Goal: Task Accomplishment & Management: Manage account settings

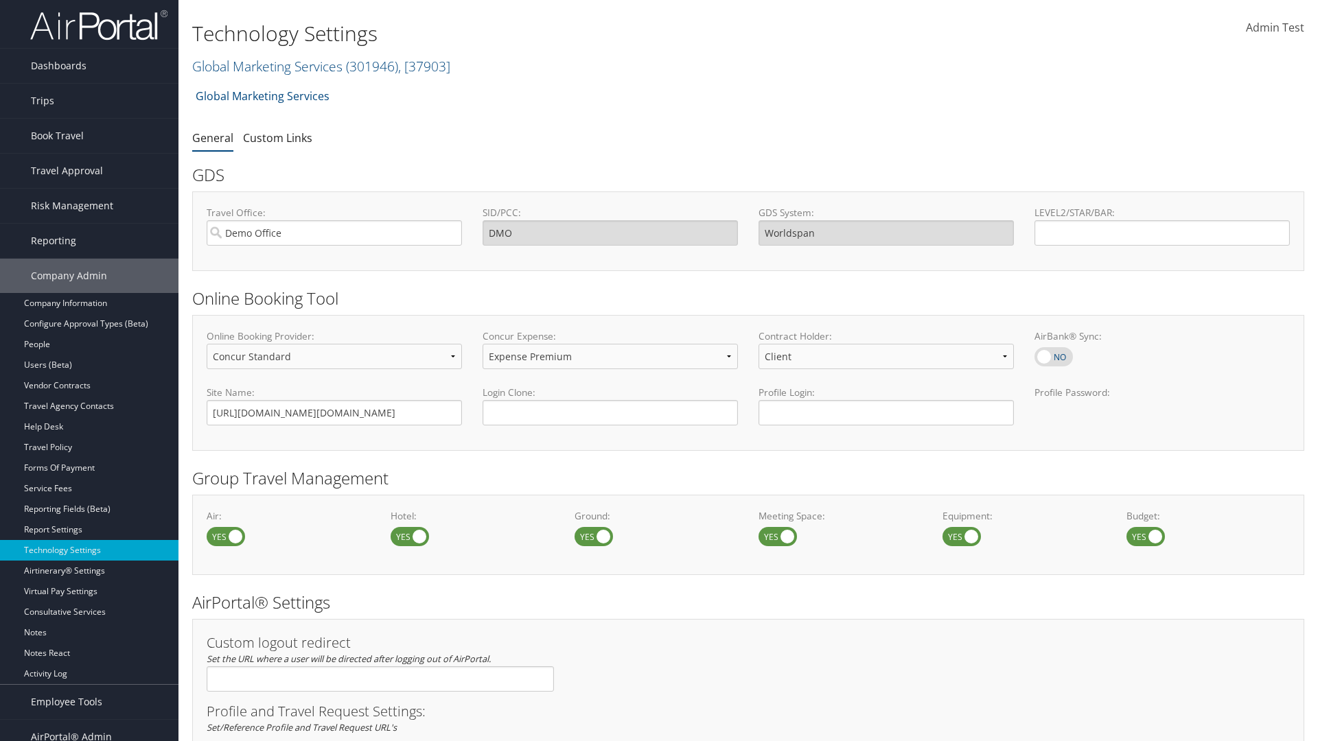
click at [266, 66] on link "Global Marketing Services ( 301946 ) , [ 37903 ]" at bounding box center [321, 66] width 258 height 19
click at [0, 0] on input "search" at bounding box center [0, 0] width 0 height 0
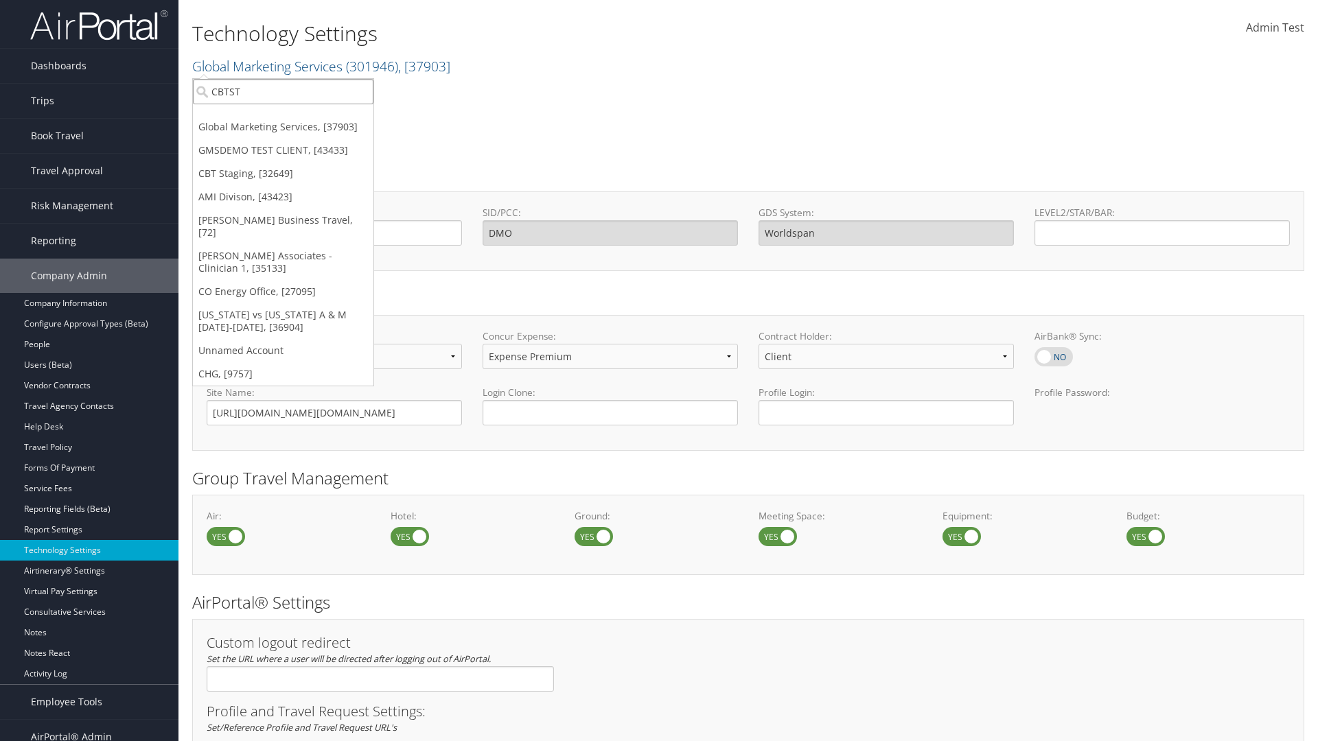
type input "CBTSTG"
click at [283, 117] on div "CBT Staging (CBTSTG), [32649]" at bounding box center [283, 117] width 196 height 12
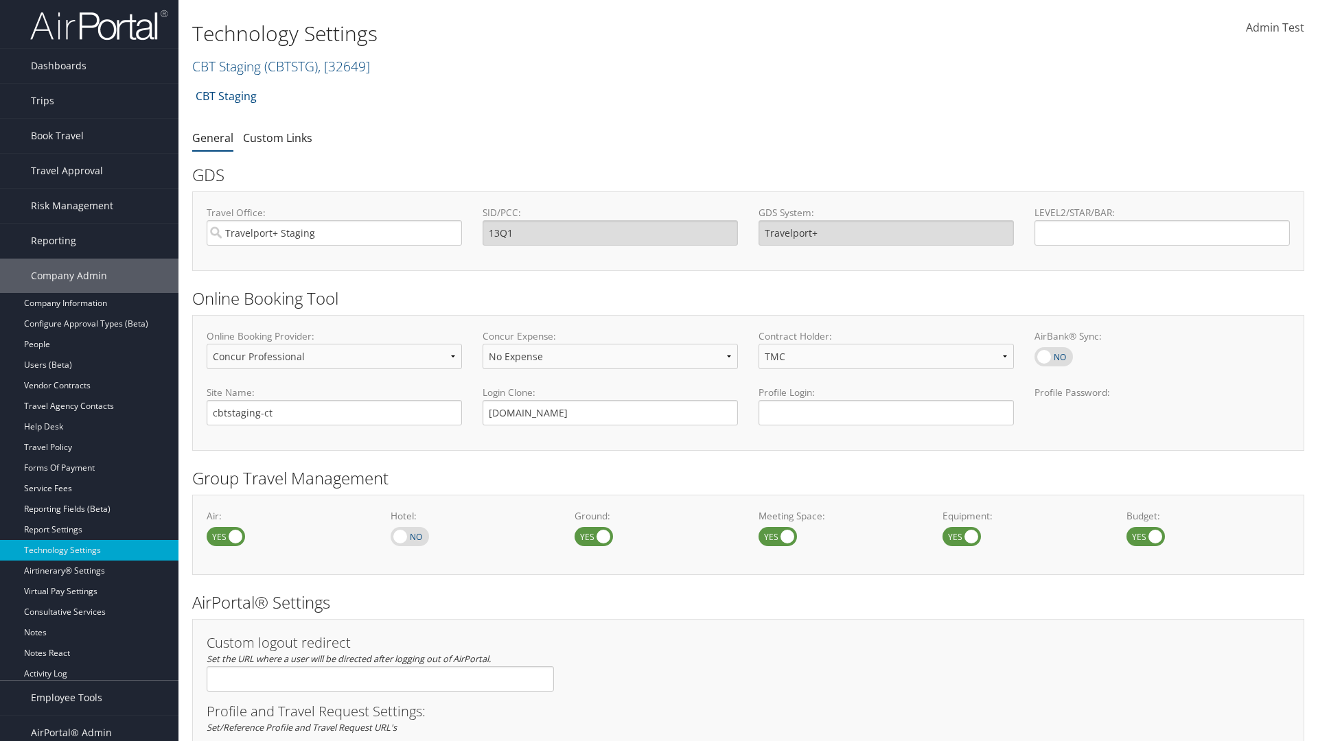
select select "4"
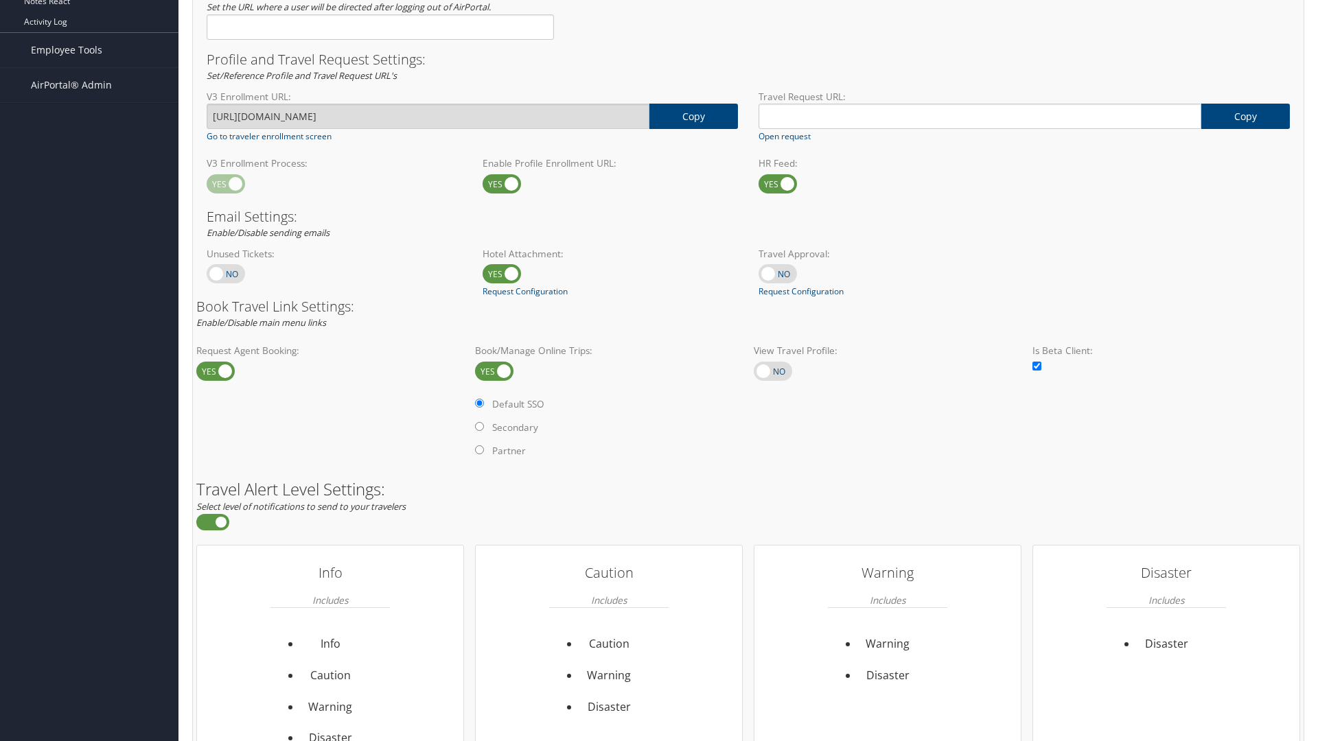
click at [773, 371] on label at bounding box center [773, 371] width 38 height 19
click at [770, 371] on input "checkbox" at bounding box center [765, 372] width 9 height 9
checkbox input "true"
click at [0, 0] on label "Internal AirPortal® Profile" at bounding box center [0, 0] width 0 height 0
click at [0, 0] on input "Internal AirPortal® Profile" at bounding box center [0, 0] width 0 height 0
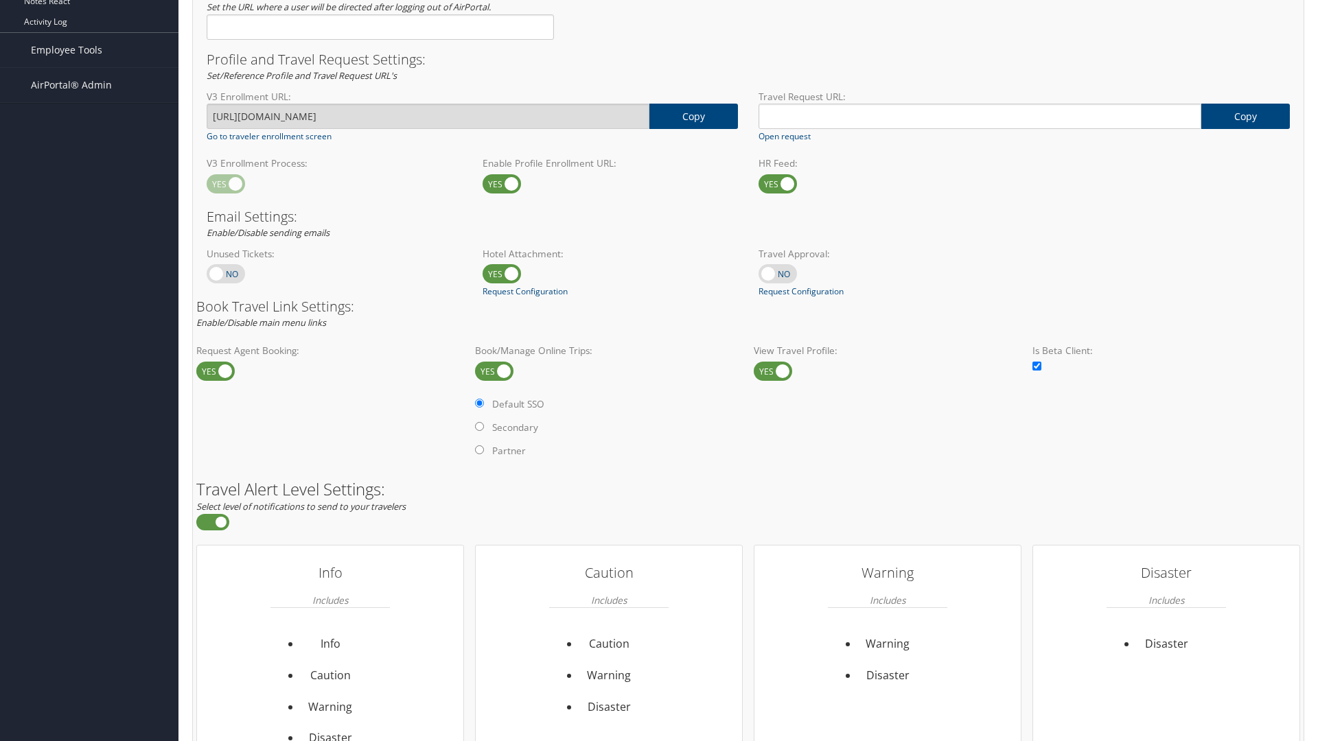
radio input "true"
radio input "false"
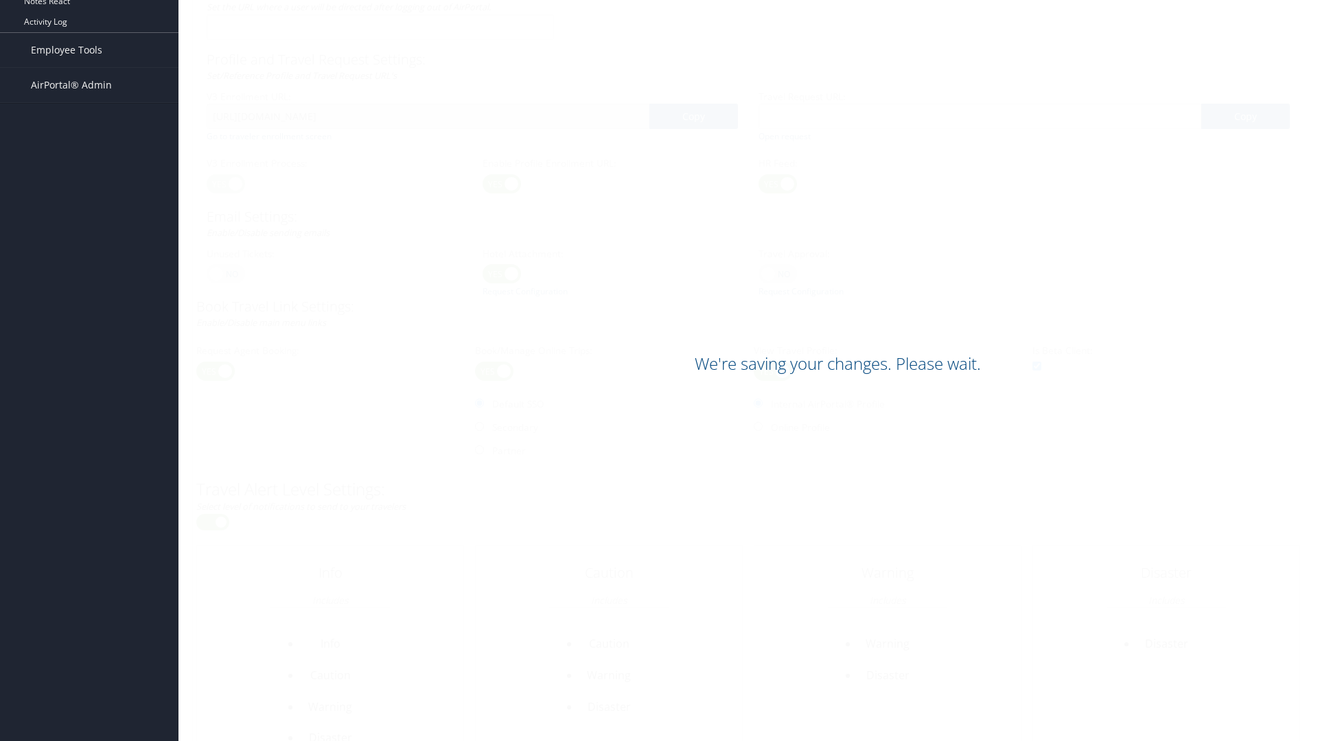
scroll to position [794, 0]
